Goal: Information Seeking & Learning: Learn about a topic

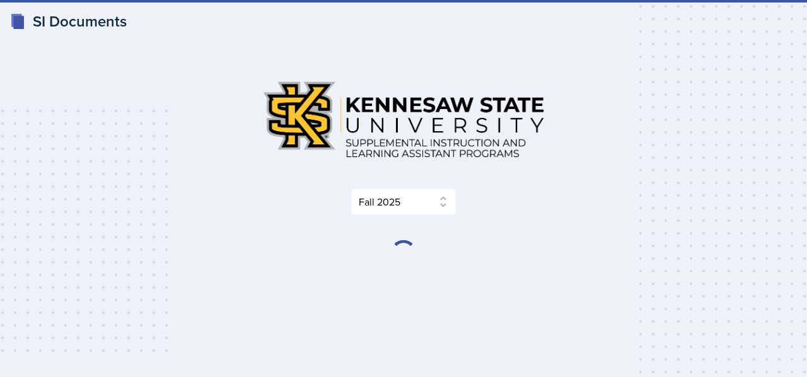
select select "2bed604d-1099-4043-b1bc-2365e8740244"
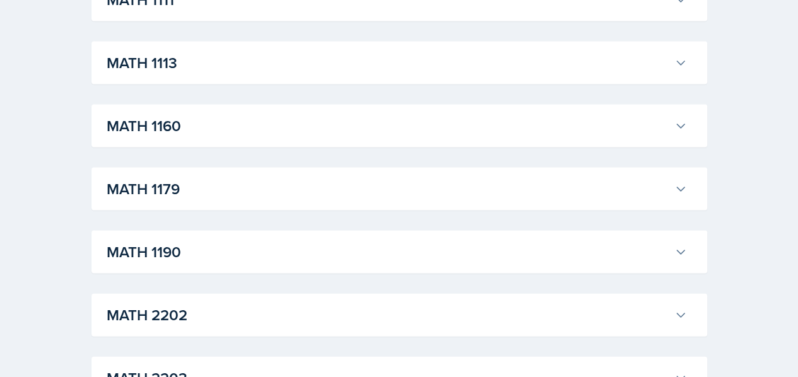
scroll to position [1211, 0]
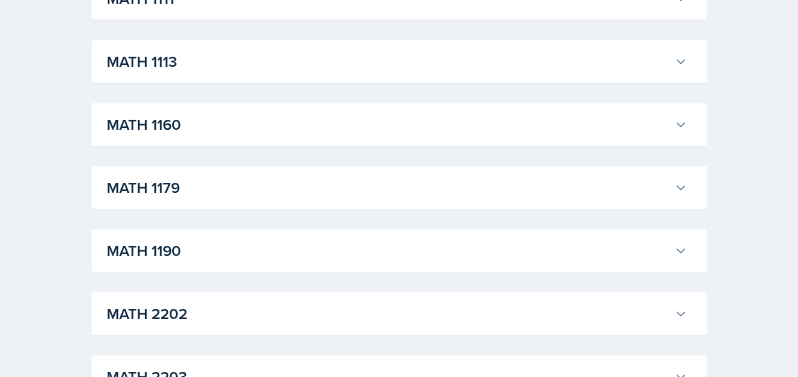
click at [368, 254] on h3 "MATH 1190" at bounding box center [388, 251] width 562 height 23
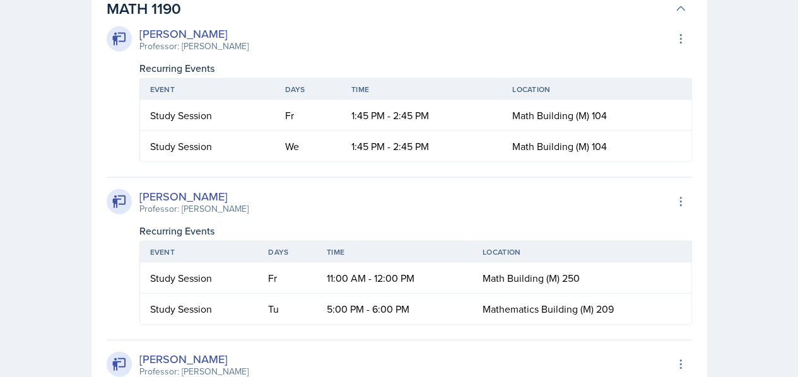
scroll to position [1395, 0]
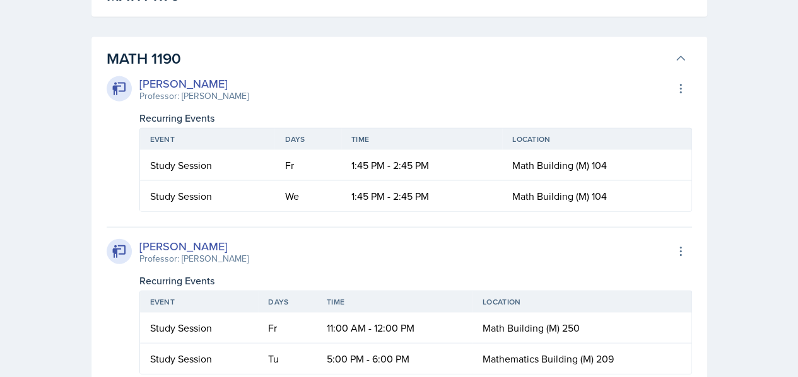
click at [285, 52] on h3 "MATH 1190" at bounding box center [388, 58] width 562 height 23
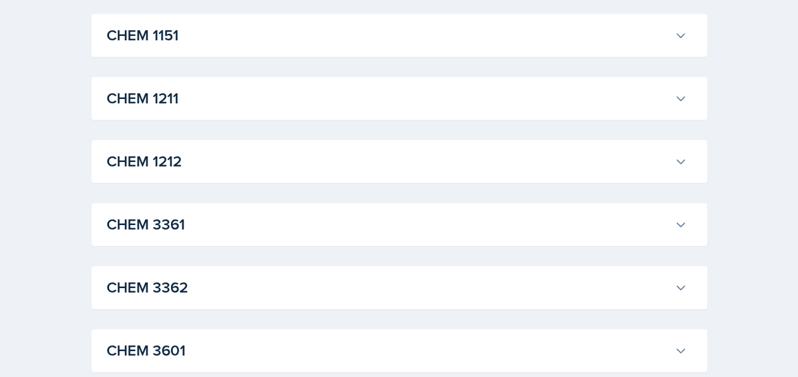
scroll to position [604, 0]
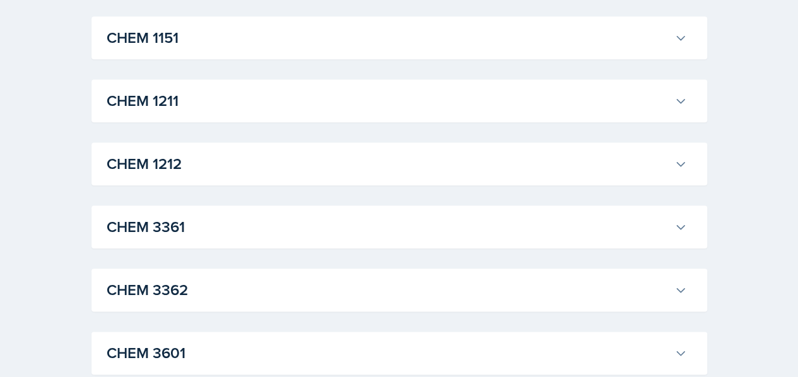
click at [225, 100] on h3 "CHEM 1211" at bounding box center [388, 101] width 562 height 23
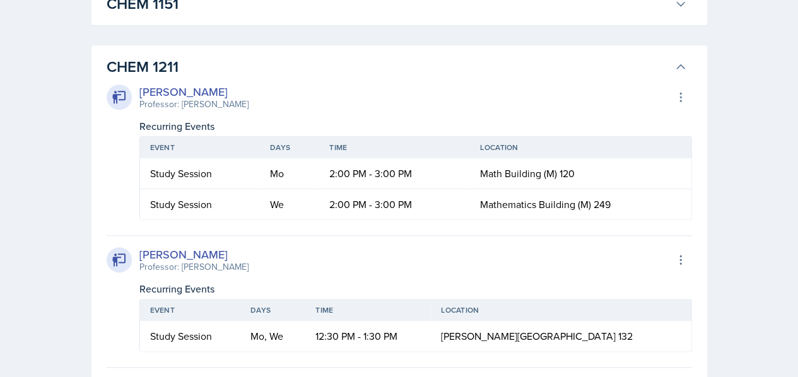
scroll to position [462, 0]
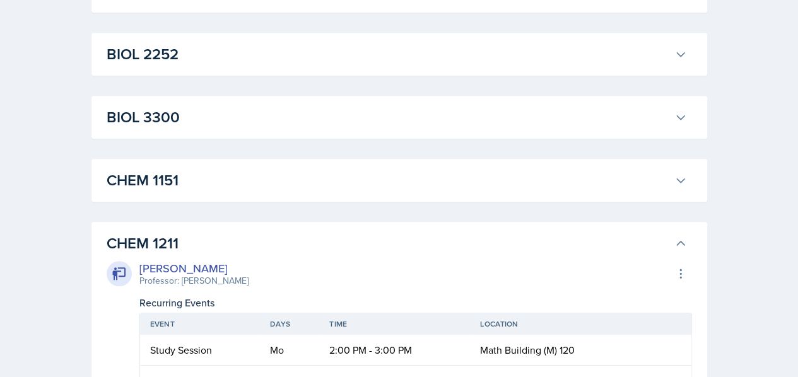
click at [211, 234] on h3 "CHEM 1211" at bounding box center [388, 243] width 562 height 23
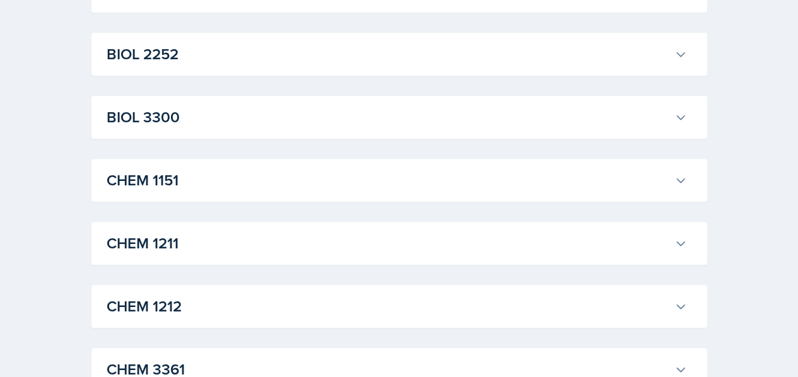
scroll to position [585, 0]
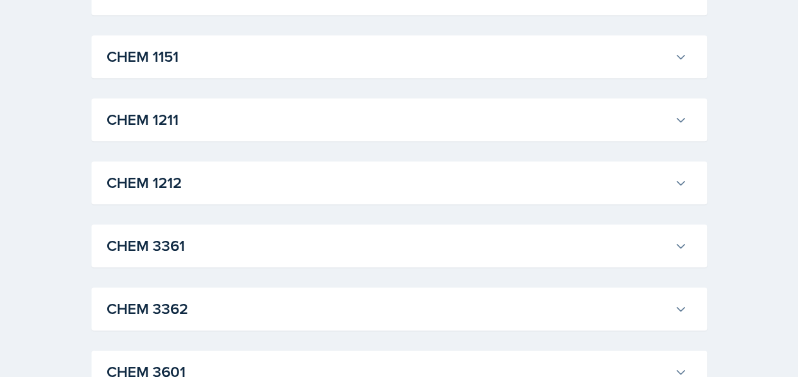
click at [187, 175] on h3 "CHEM 1212" at bounding box center [388, 183] width 562 height 23
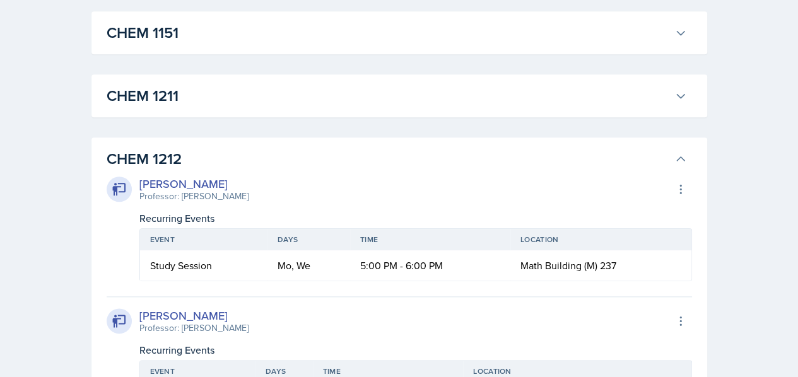
scroll to position [607, 0]
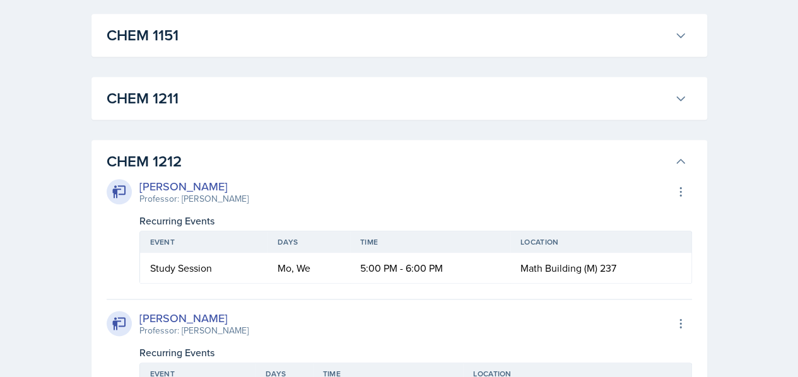
click at [168, 163] on h3 "CHEM 1212" at bounding box center [388, 161] width 562 height 23
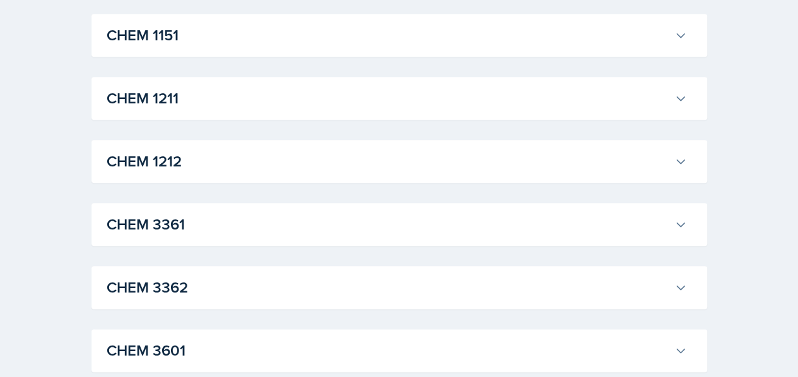
click at [177, 99] on h3 "CHEM 1211" at bounding box center [388, 98] width 562 height 23
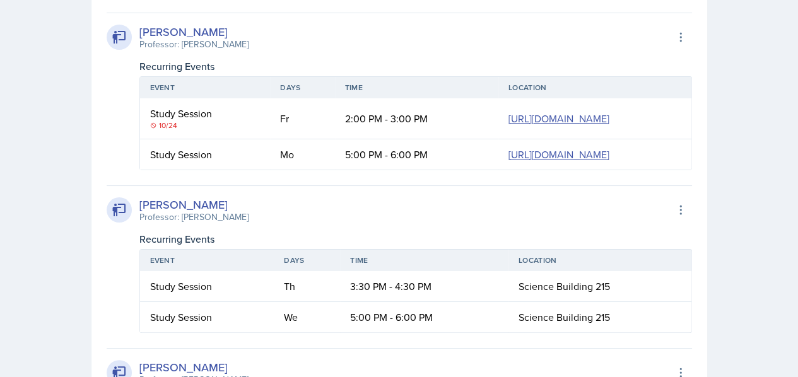
scroll to position [2384, 0]
